Goal: Transaction & Acquisition: Obtain resource

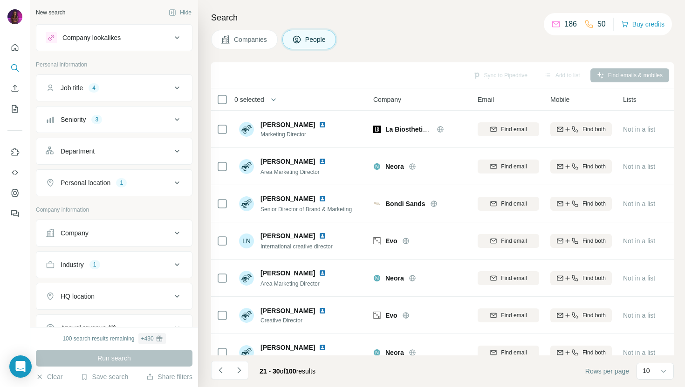
click at [400, 40] on div "Companies People" at bounding box center [442, 40] width 462 height 20
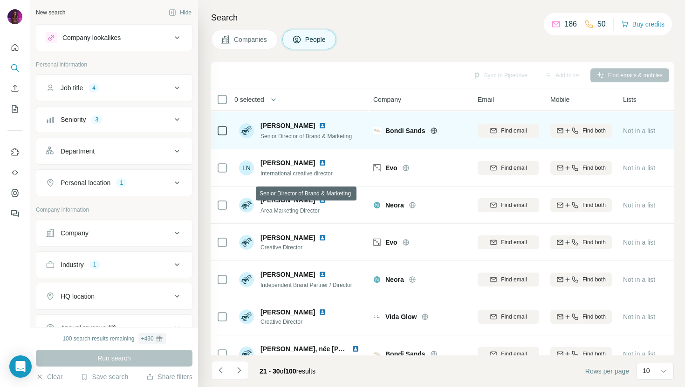
scroll to position [128, 0]
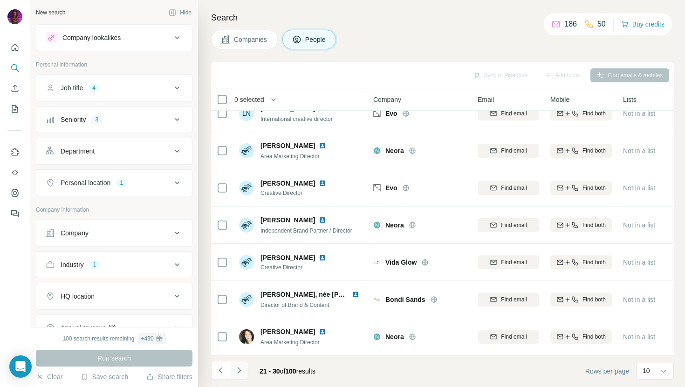
click at [239, 372] on icon "Navigate to next page" at bounding box center [238, 370] width 9 height 9
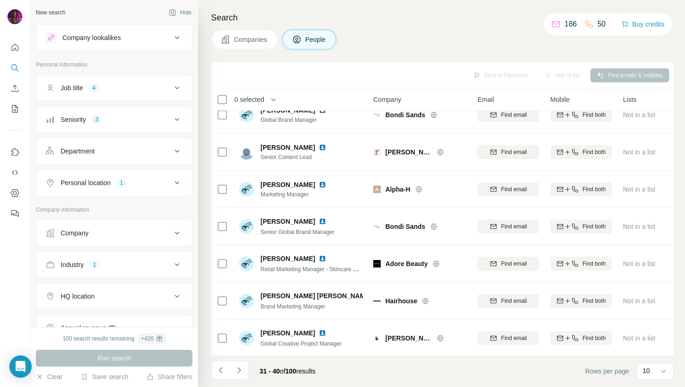
scroll to position [0, 0]
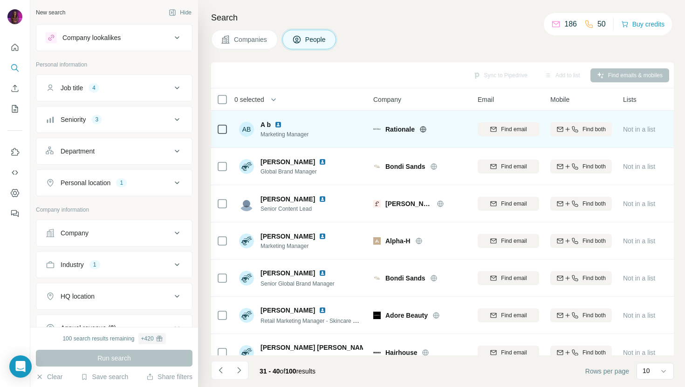
click at [279, 123] on img at bounding box center [277, 124] width 7 height 7
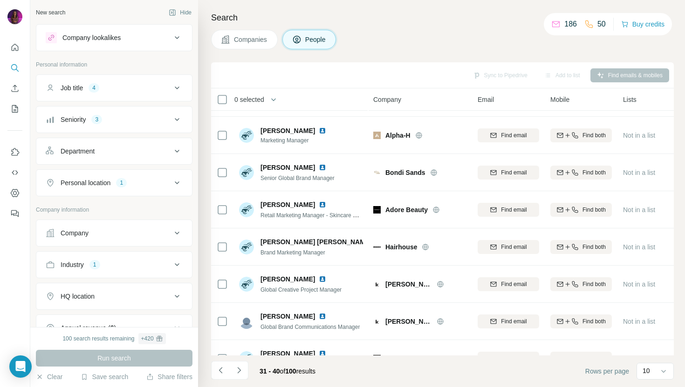
scroll to position [128, 0]
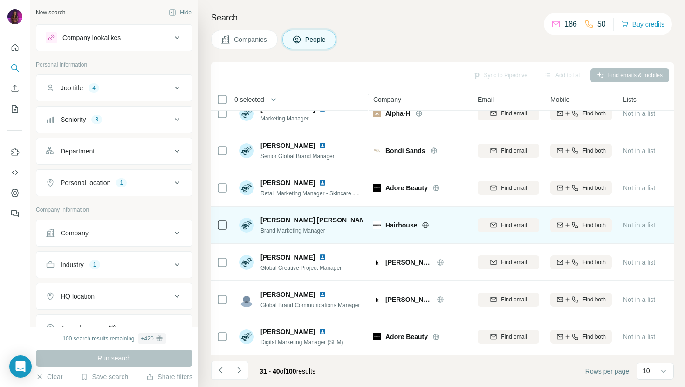
click at [375, 221] on img at bounding box center [377, 220] width 4 height 7
click at [426, 224] on icon at bounding box center [424, 225] width 7 height 7
click at [498, 225] on div "Find email" at bounding box center [507, 225] width 61 height 8
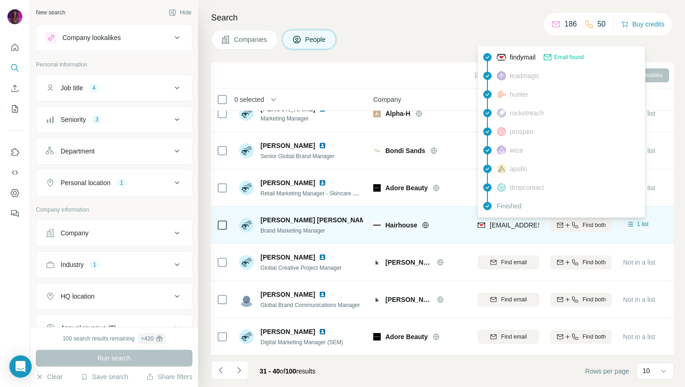
click at [496, 223] on span "[EMAIL_ADDRESS][DOMAIN_NAME]" at bounding box center [544, 225] width 110 height 7
copy tr "[EMAIL_ADDRESS][DOMAIN_NAME]"
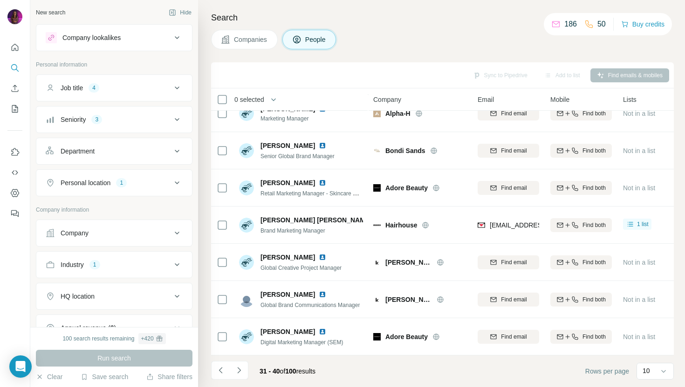
click at [409, 30] on div "Companies People" at bounding box center [442, 40] width 462 height 20
click at [472, 78] on button "Sync to Pipedrive (1)" at bounding box center [479, 75] width 76 height 14
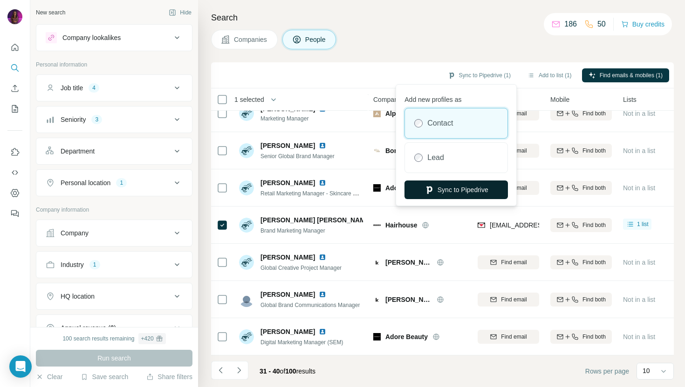
click at [449, 189] on button "Sync to Pipedrive" at bounding box center [455, 190] width 103 height 19
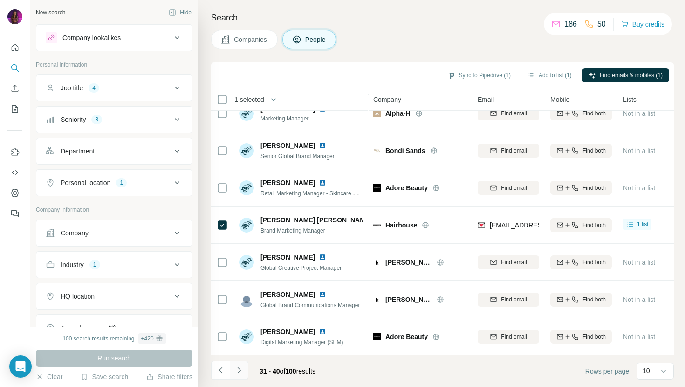
click at [239, 375] on button "Navigate to next page" at bounding box center [239, 370] width 19 height 19
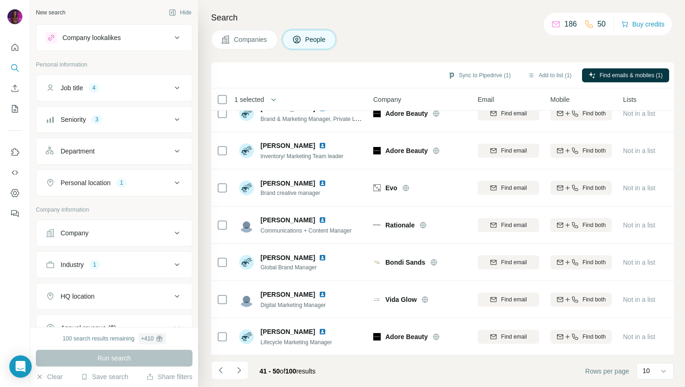
scroll to position [0, 0]
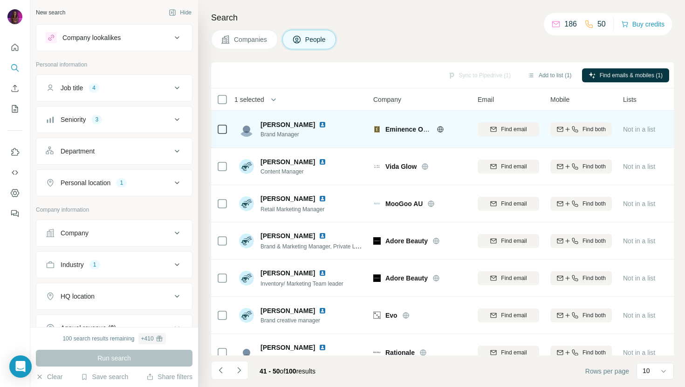
click at [319, 126] on img at bounding box center [322, 124] width 7 height 7
click at [440, 130] on icon at bounding box center [439, 129] width 7 height 7
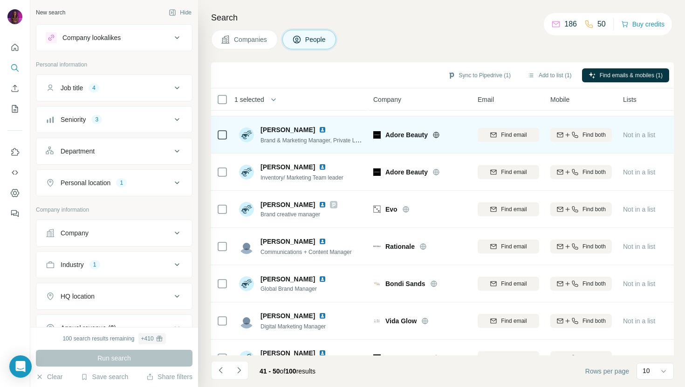
scroll to position [108, 0]
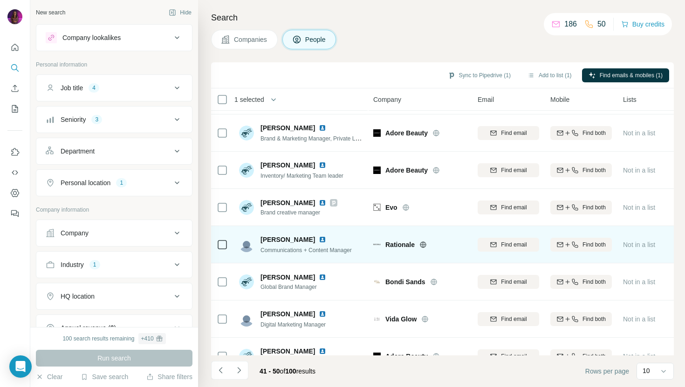
click at [425, 244] on icon at bounding box center [423, 245] width 6 height 6
click at [518, 246] on span "Find email" at bounding box center [514, 245] width 26 height 8
click at [326, 240] on img at bounding box center [322, 239] width 7 height 7
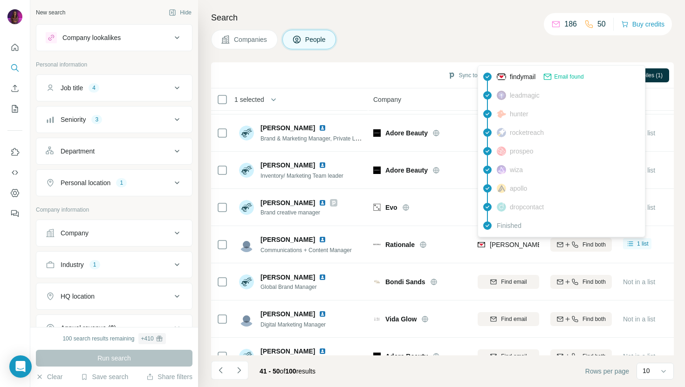
click at [503, 242] on span "[PERSON_NAME][EMAIL_ADDRESS][DOMAIN_NAME]" at bounding box center [571, 244] width 164 height 7
copy tr "[PERSON_NAME][EMAIL_ADDRESS][DOMAIN_NAME]"
click at [423, 38] on div "Companies People" at bounding box center [442, 40] width 462 height 20
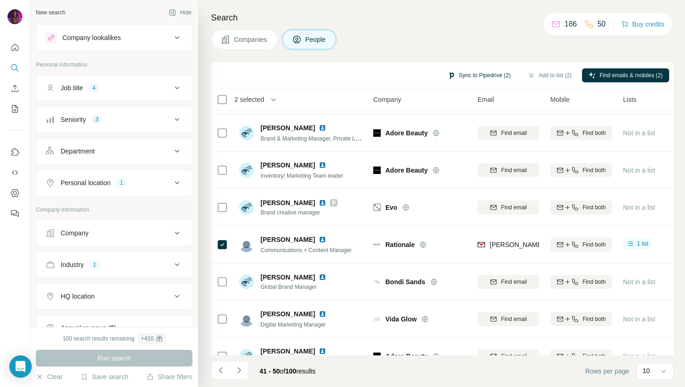
click at [471, 73] on button "Sync to Pipedrive (2)" at bounding box center [479, 75] width 76 height 14
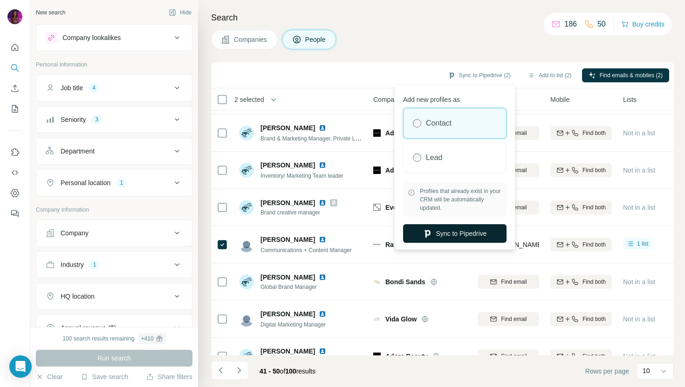
click at [439, 236] on button "Sync to Pipedrive" at bounding box center [454, 233] width 103 height 19
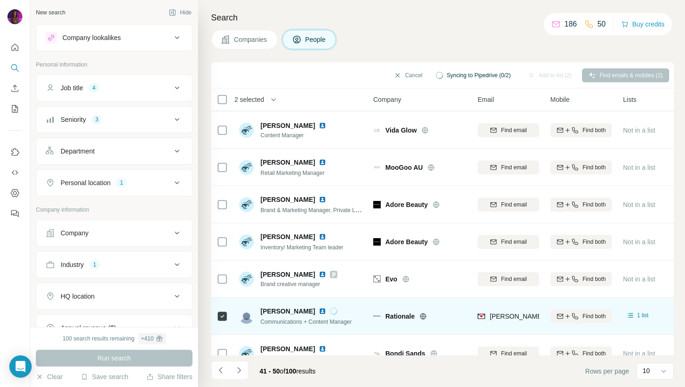
scroll to position [0, 0]
